Goal: Check status: Check status

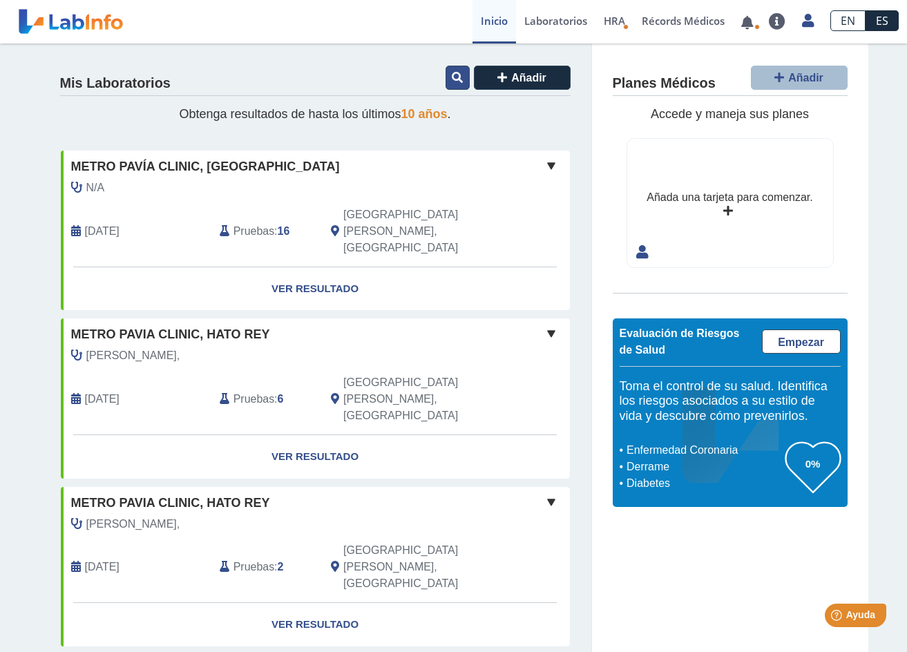
click at [452, 70] on button at bounding box center [457, 78] width 24 height 24
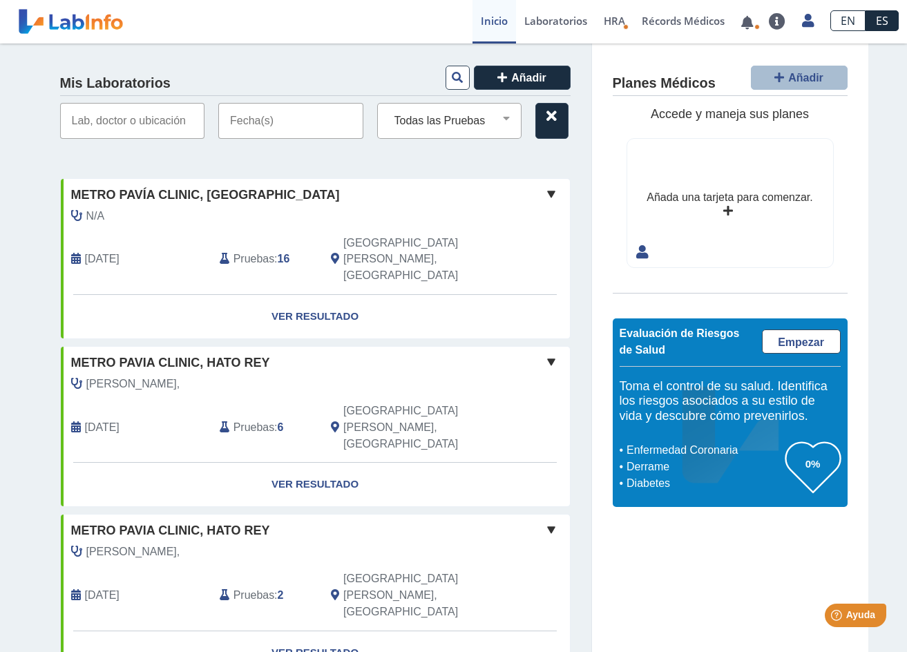
click at [264, 124] on input "text" at bounding box center [290, 121] width 145 height 36
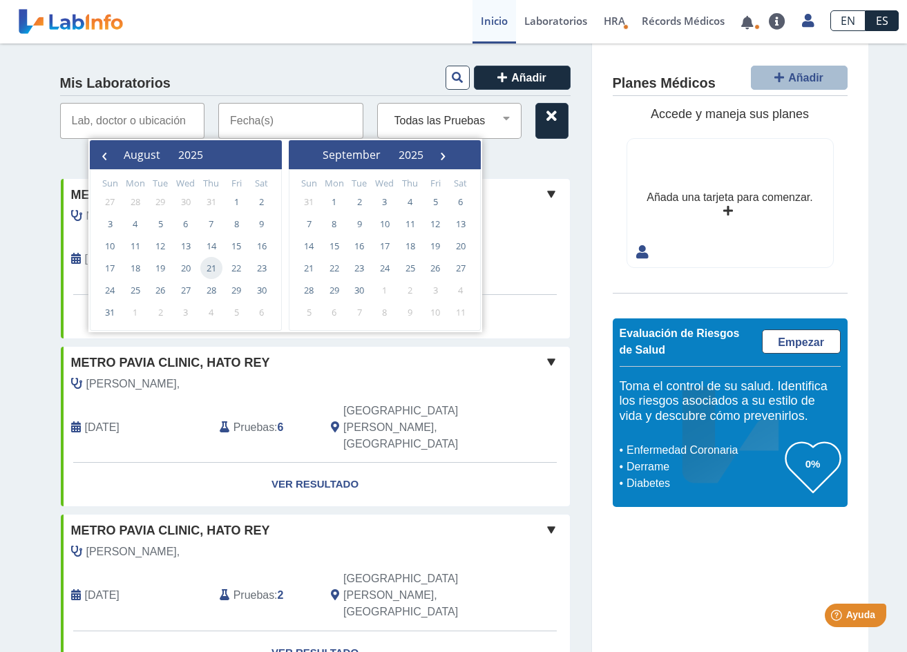
click at [202, 267] on span "21" at bounding box center [211, 268] width 22 height 22
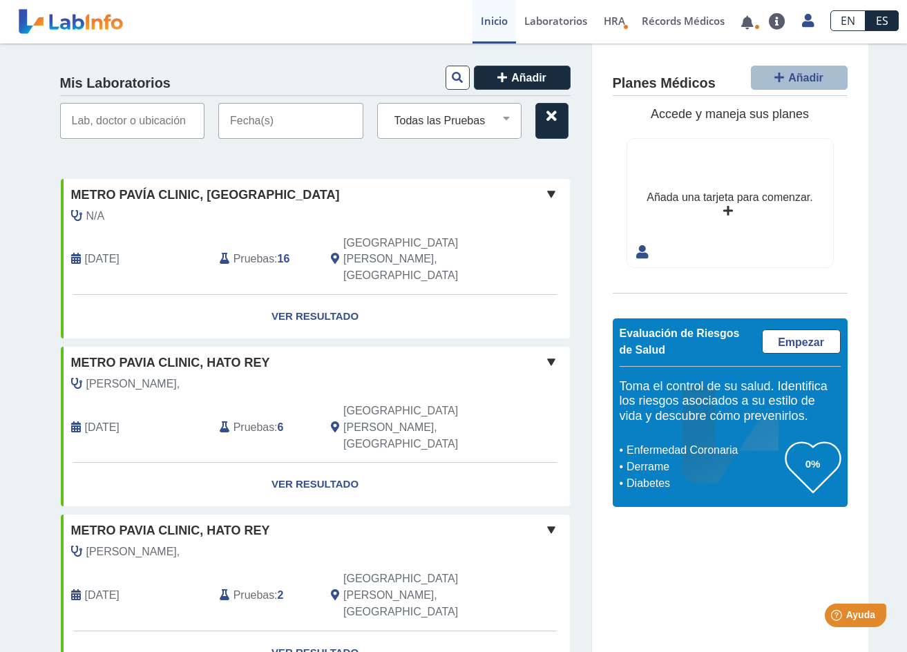
click at [258, 117] on input "text" at bounding box center [290, 121] width 145 height 36
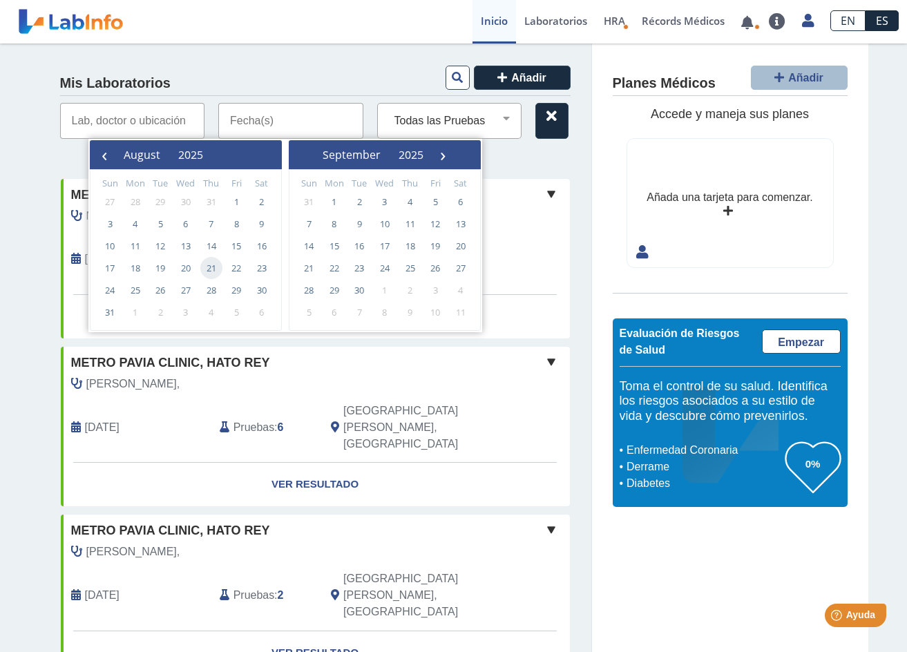
click at [211, 265] on span "21" at bounding box center [211, 268] width 22 height 22
click at [157, 268] on span "19" at bounding box center [160, 268] width 22 height 22
click at [235, 267] on span "22" at bounding box center [236, 268] width 22 height 22
type input "[DATE] - [DATE]"
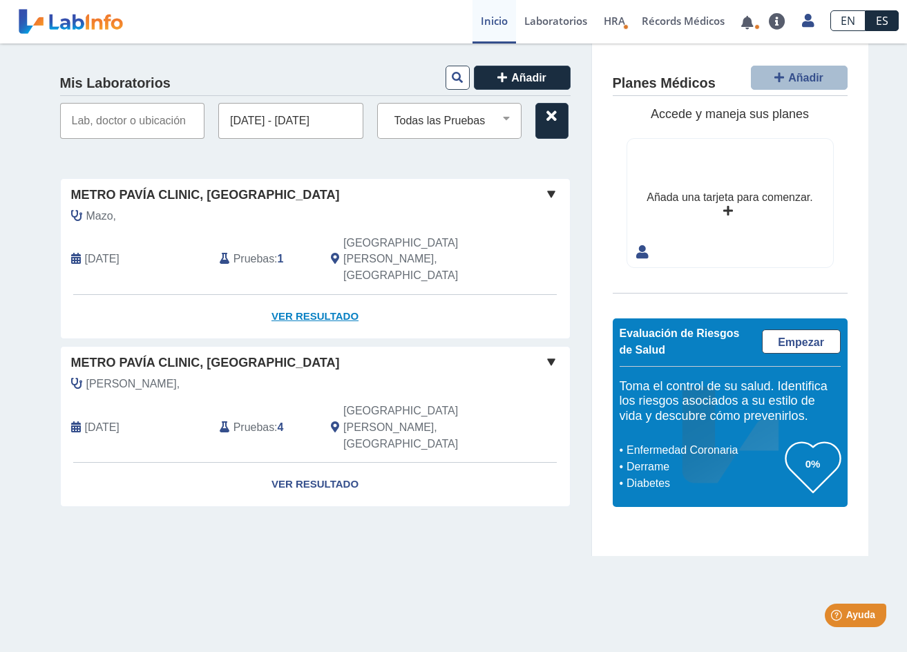
click at [318, 295] on link "Ver Resultado" at bounding box center [315, 317] width 509 height 44
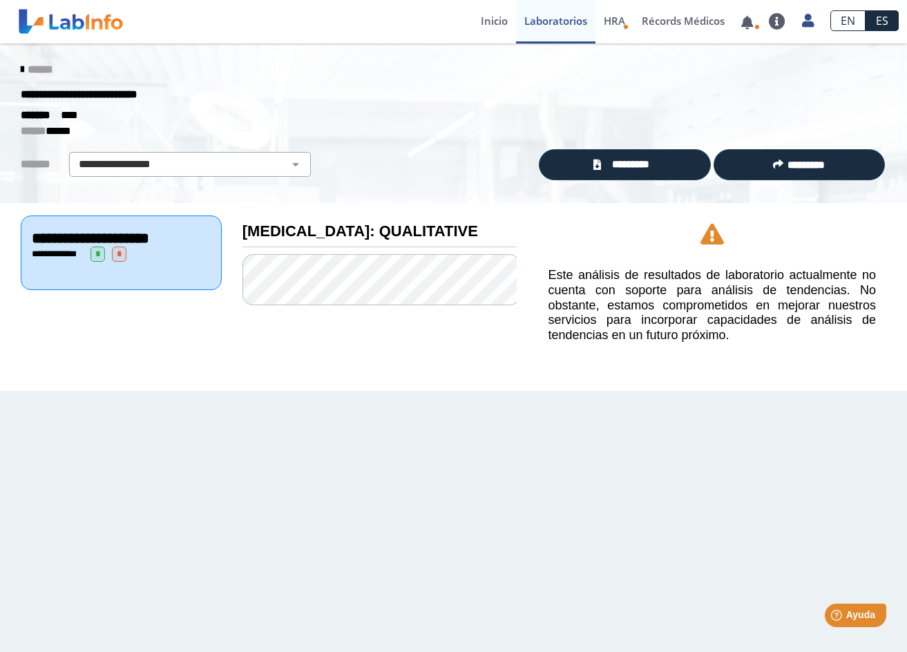
click at [147, 251] on div "**********" at bounding box center [121, 254] width 179 height 15
click at [613, 162] on span "*********" at bounding box center [630, 165] width 50 height 16
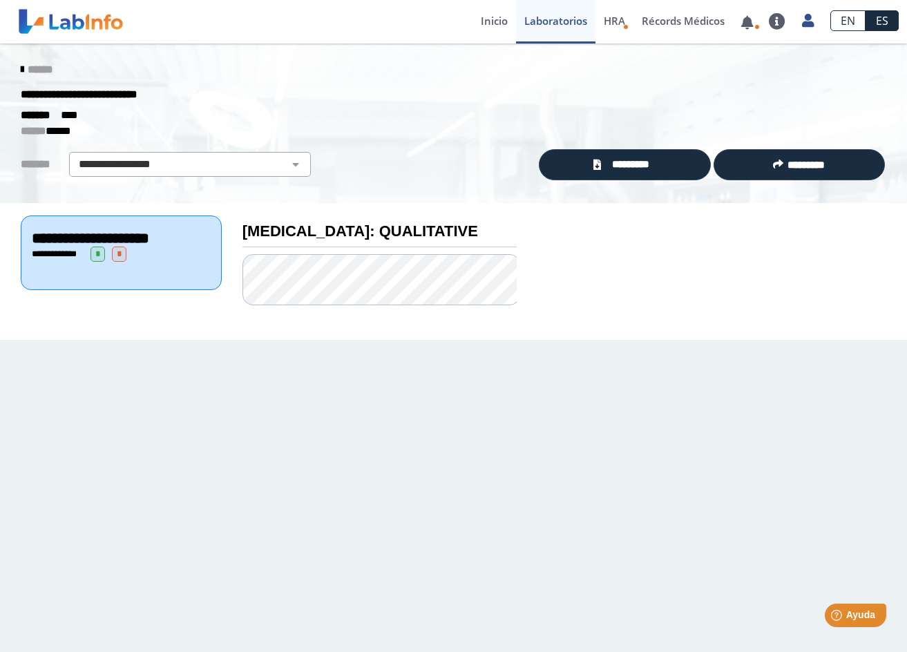
click at [21, 69] on icon at bounding box center [22, 69] width 3 height 11
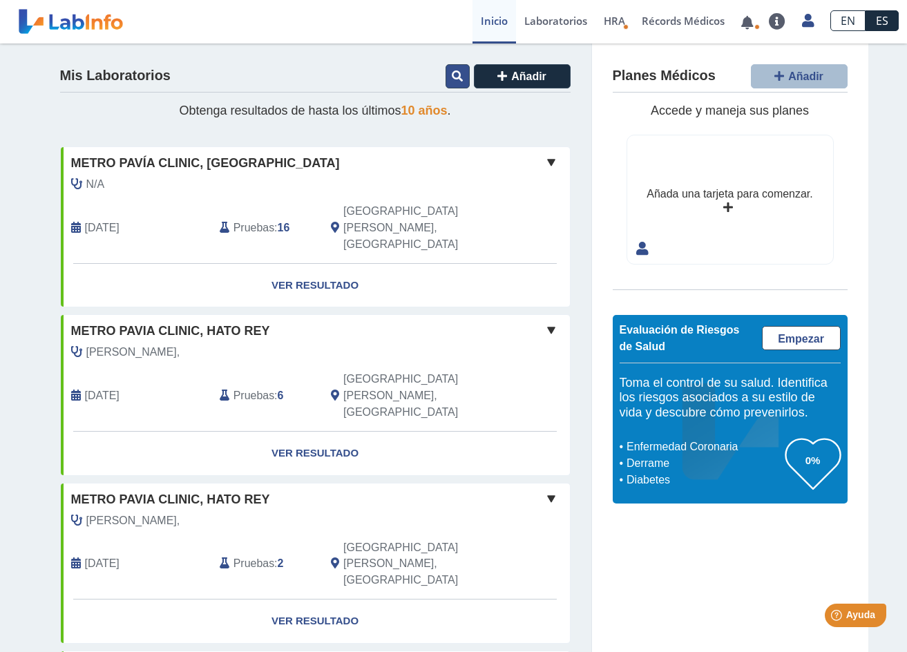
click at [452, 78] on icon at bounding box center [457, 75] width 11 height 11
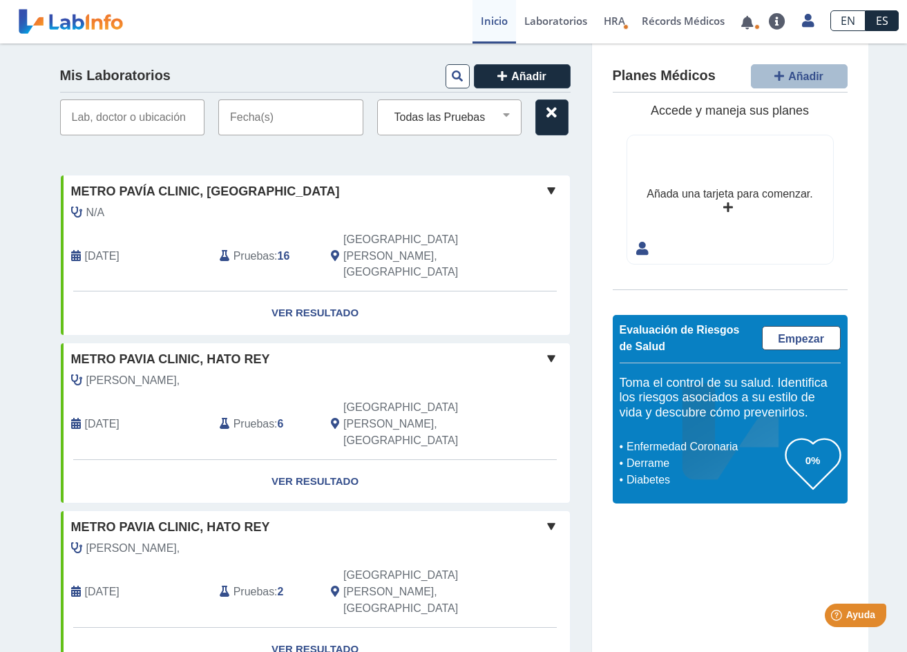
click at [254, 125] on input "text" at bounding box center [290, 117] width 145 height 36
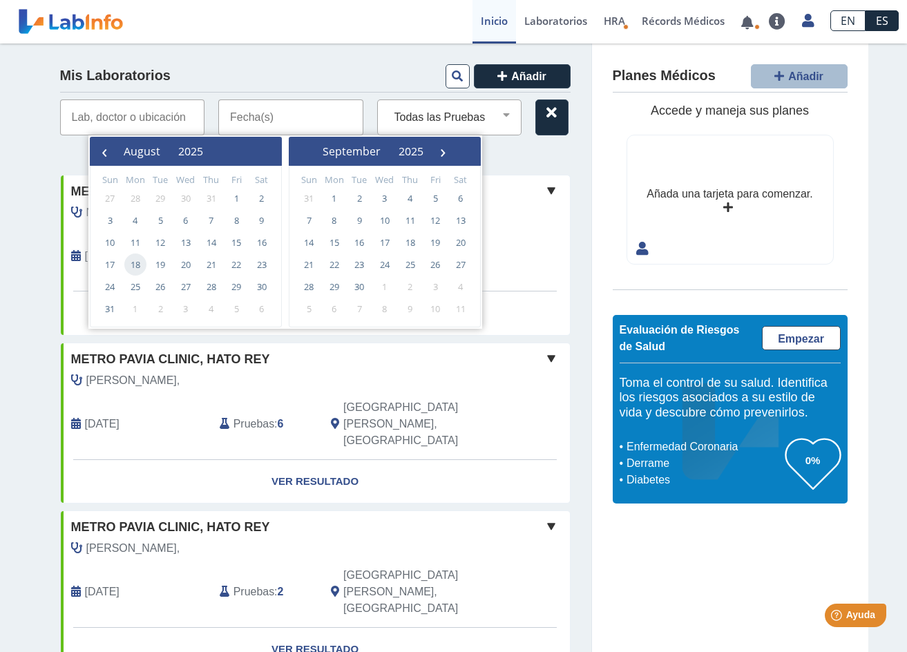
click at [125, 262] on span "18" at bounding box center [135, 264] width 22 height 22
click at [180, 261] on span "20" at bounding box center [186, 264] width 22 height 22
type input "[DATE] - [DATE]"
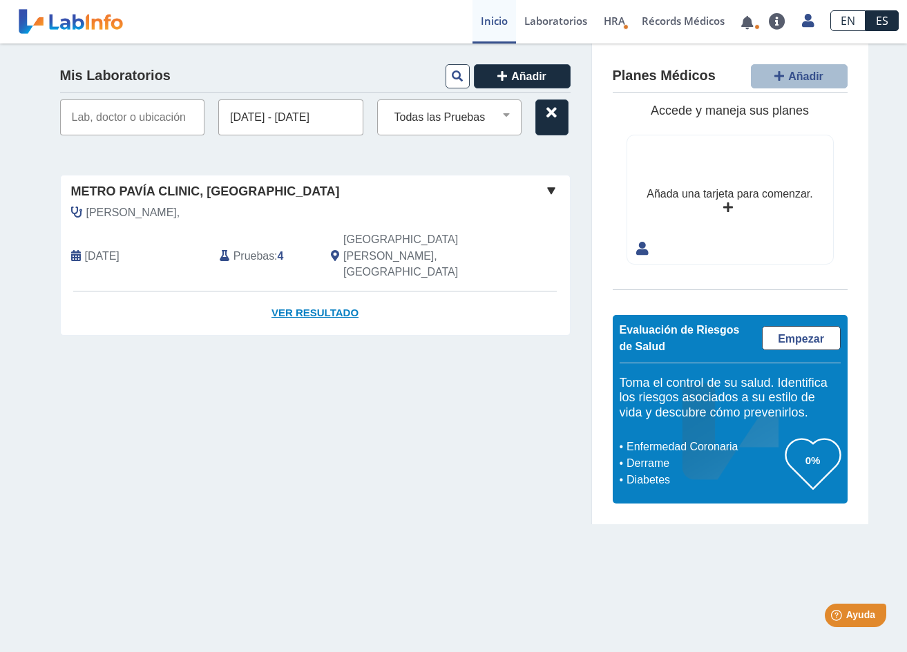
click at [293, 291] on link "Ver Resultado" at bounding box center [315, 313] width 509 height 44
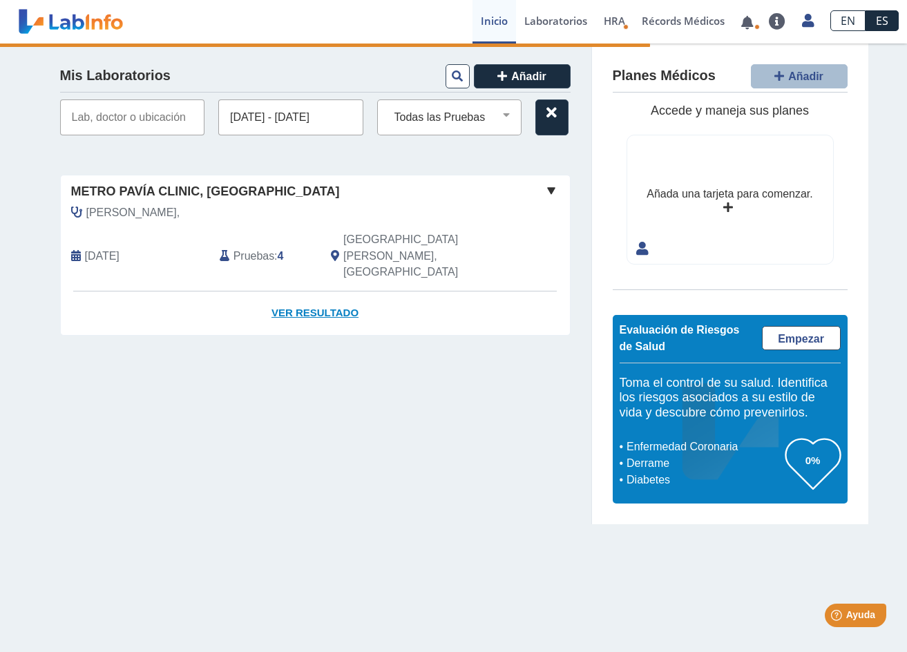
click at [303, 291] on link "Ver Resultado" at bounding box center [315, 313] width 509 height 44
